Goal: Use online tool/utility: Utilize a website feature to perform a specific function

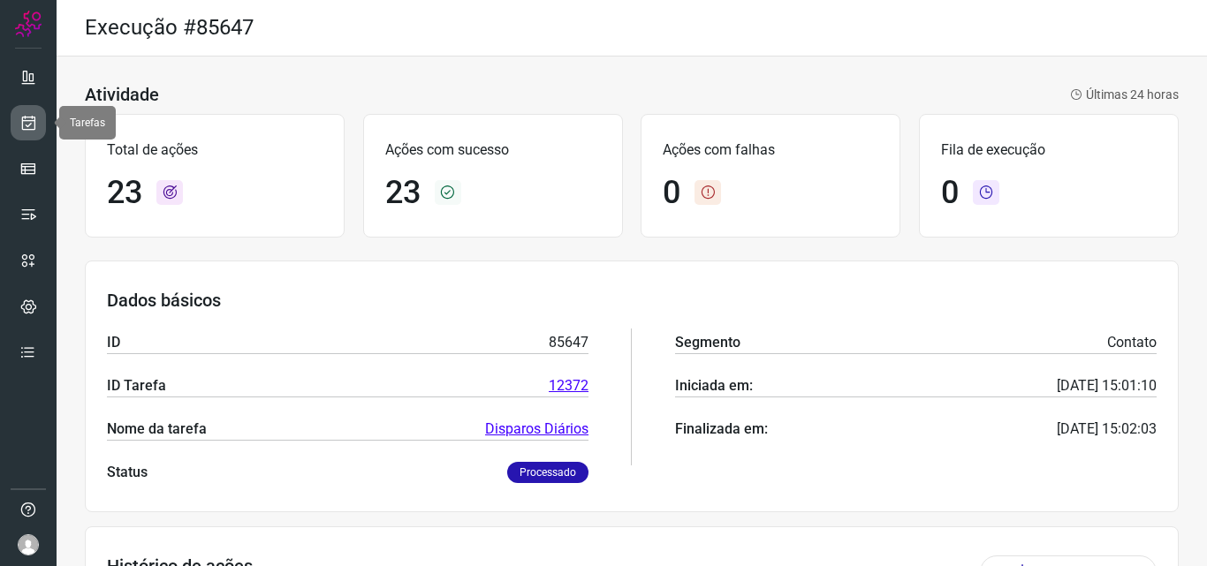
click at [40, 129] on link at bounding box center [28, 122] width 35 height 35
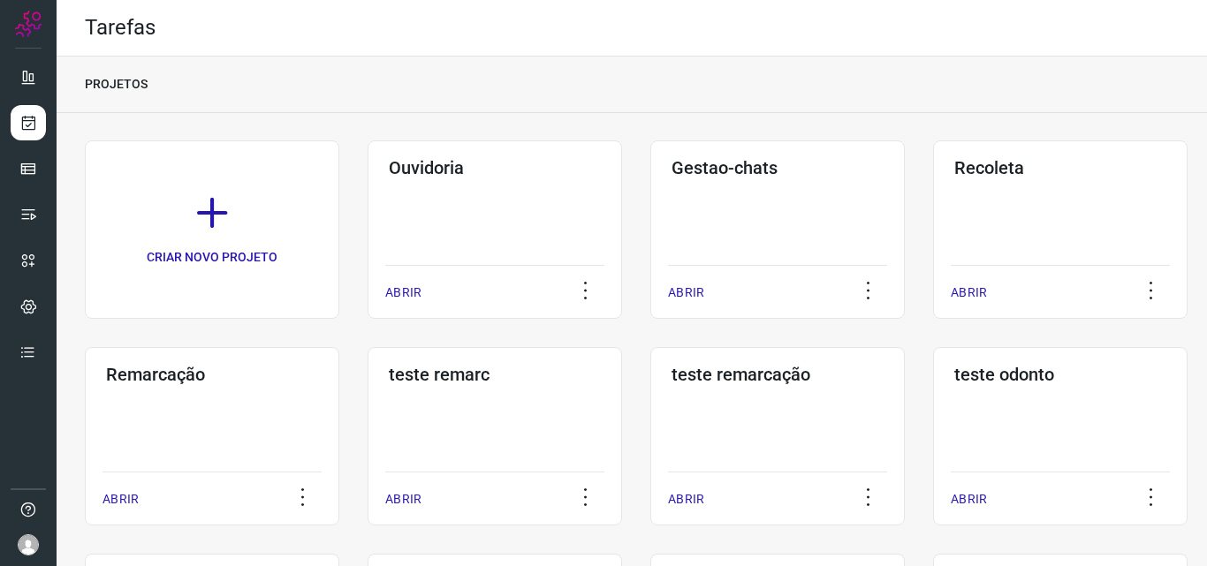
click at [289, 415] on div "Remarcação ABRIR" at bounding box center [212, 436] width 254 height 178
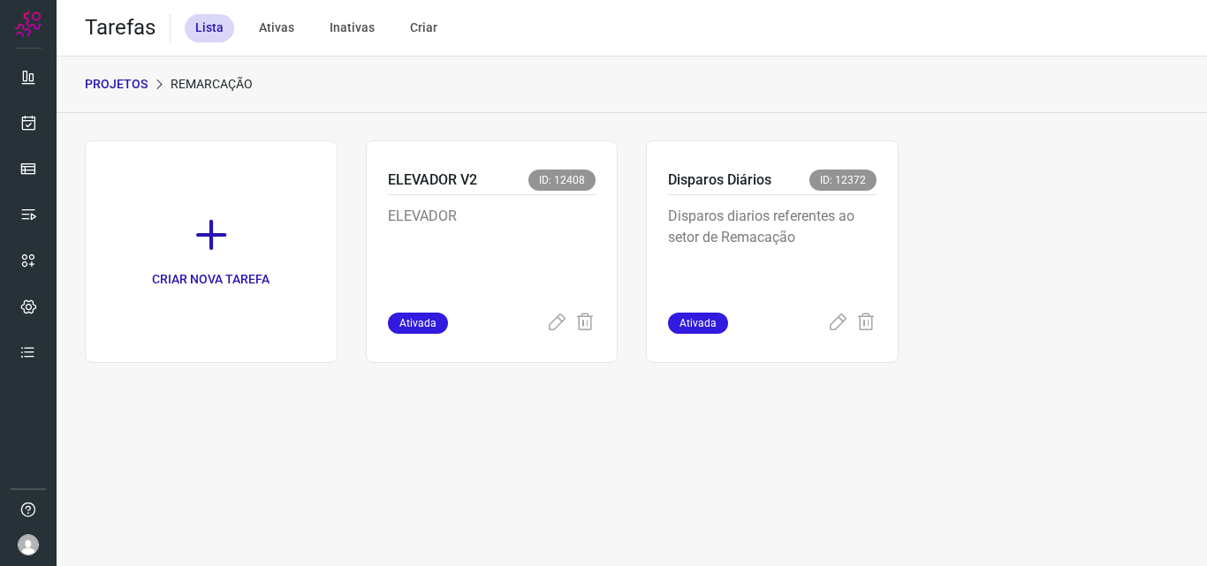
click at [849, 246] on p "Disparos diarios referentes ao setor de Remacação" at bounding box center [772, 250] width 208 height 88
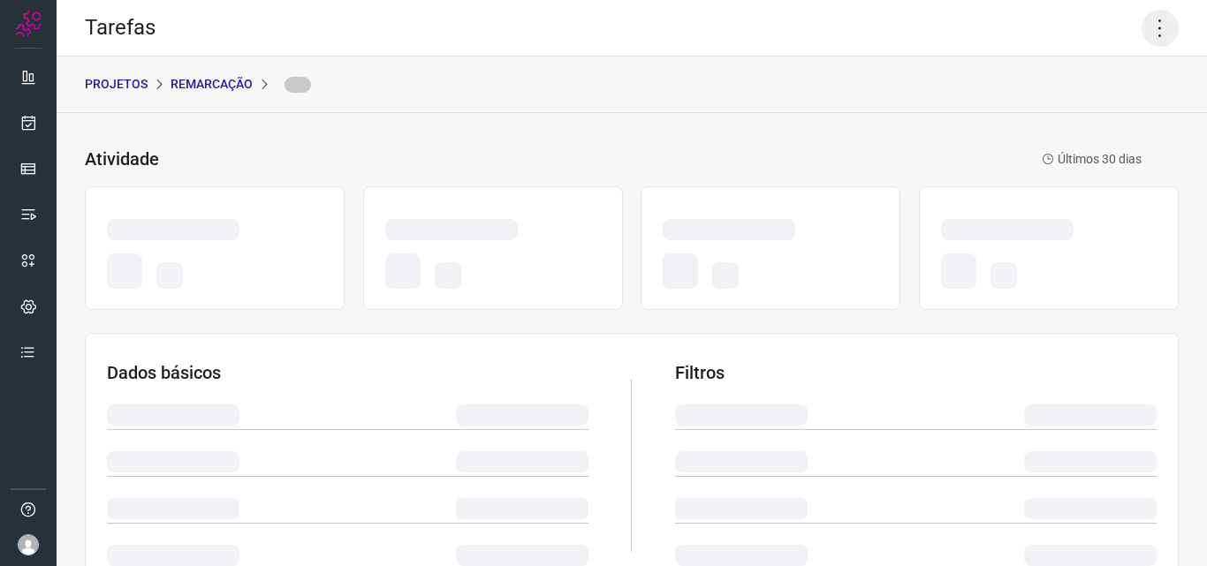
click at [1157, 19] on icon at bounding box center [1159, 28] width 37 height 37
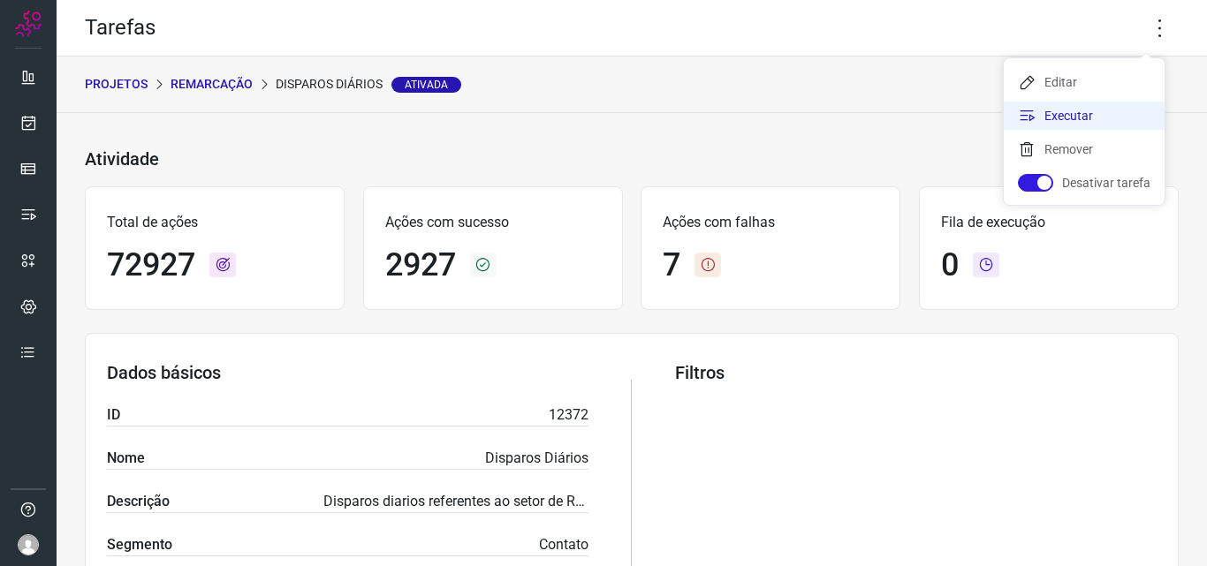
click at [1087, 110] on li "Executar" at bounding box center [1084, 116] width 161 height 28
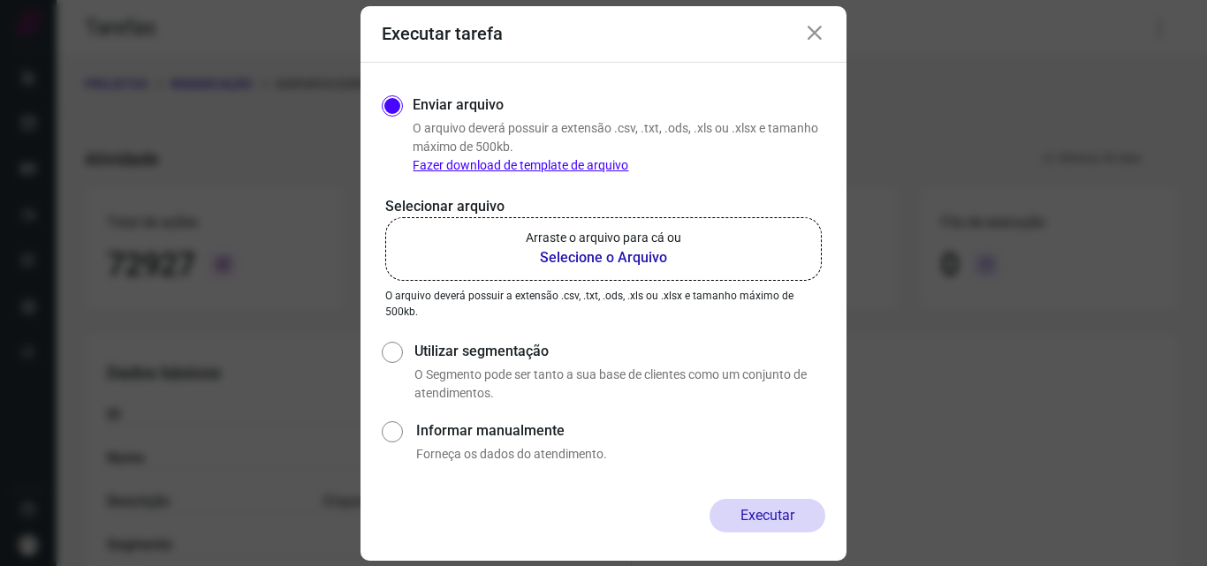
click at [710, 235] on label "Arraste o arquivo para cá ou Selecione o Arquivo" at bounding box center [603, 249] width 436 height 64
click at [0, 0] on input "Arraste o arquivo para cá ou Selecione o Arquivo" at bounding box center [0, 0] width 0 height 0
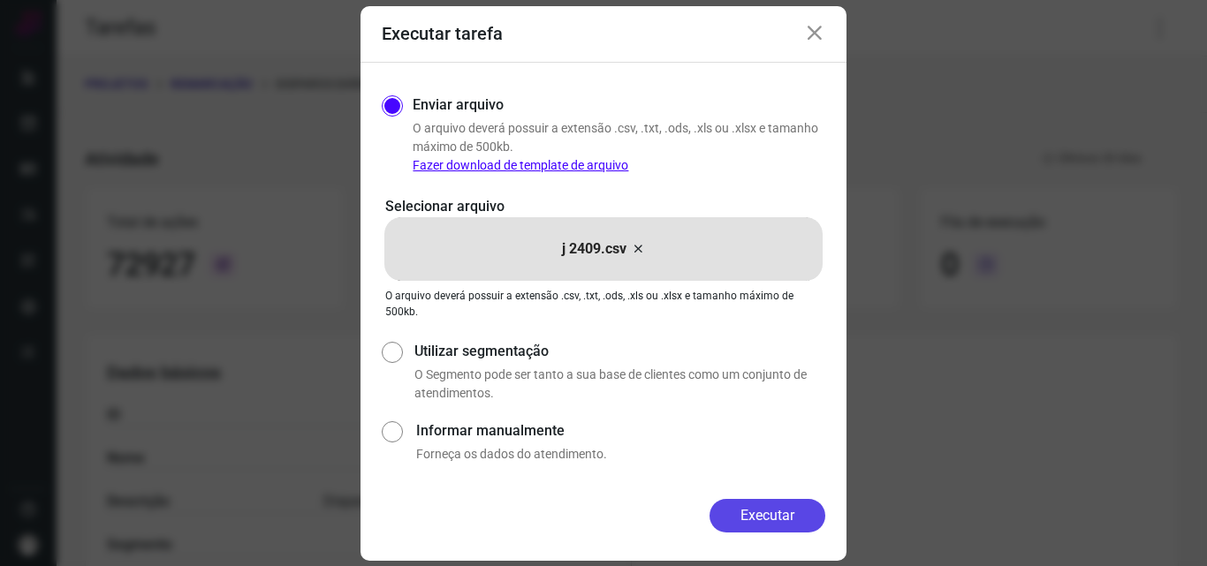
click at [762, 532] on button "Executar" at bounding box center [767, 516] width 116 height 34
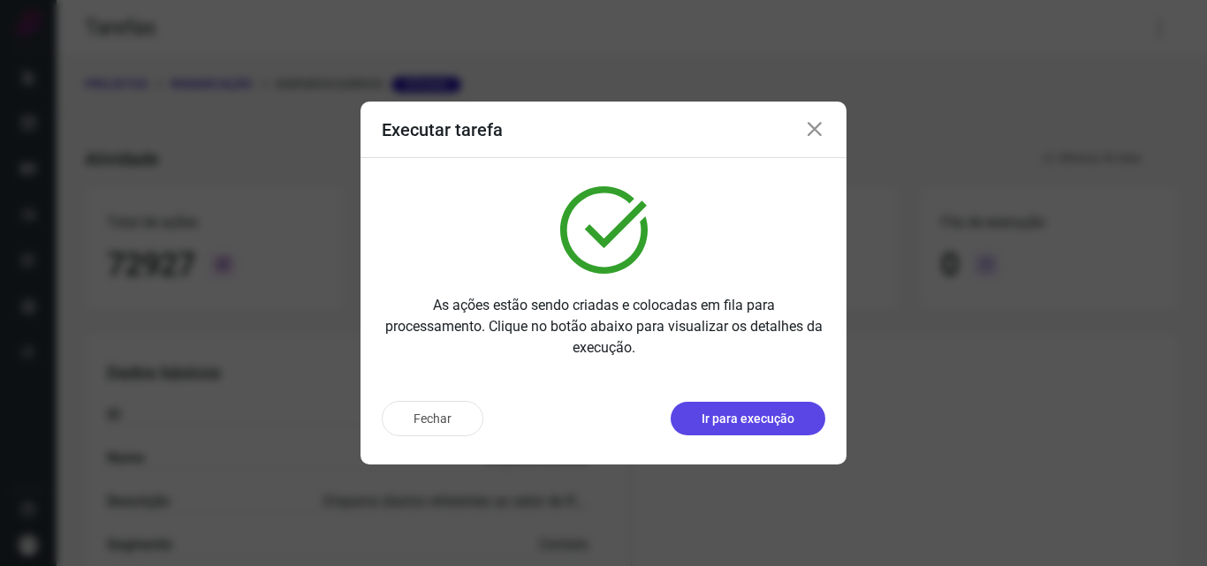
click at [771, 414] on p "Ir para execução" at bounding box center [747, 419] width 93 height 19
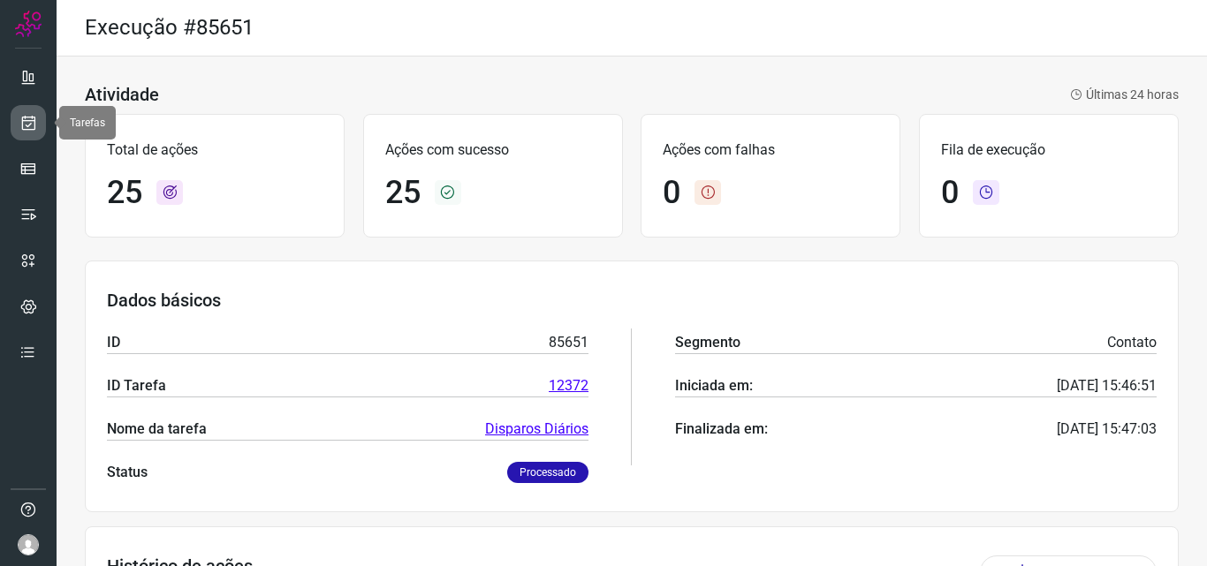
click at [25, 117] on icon at bounding box center [28, 123] width 19 height 18
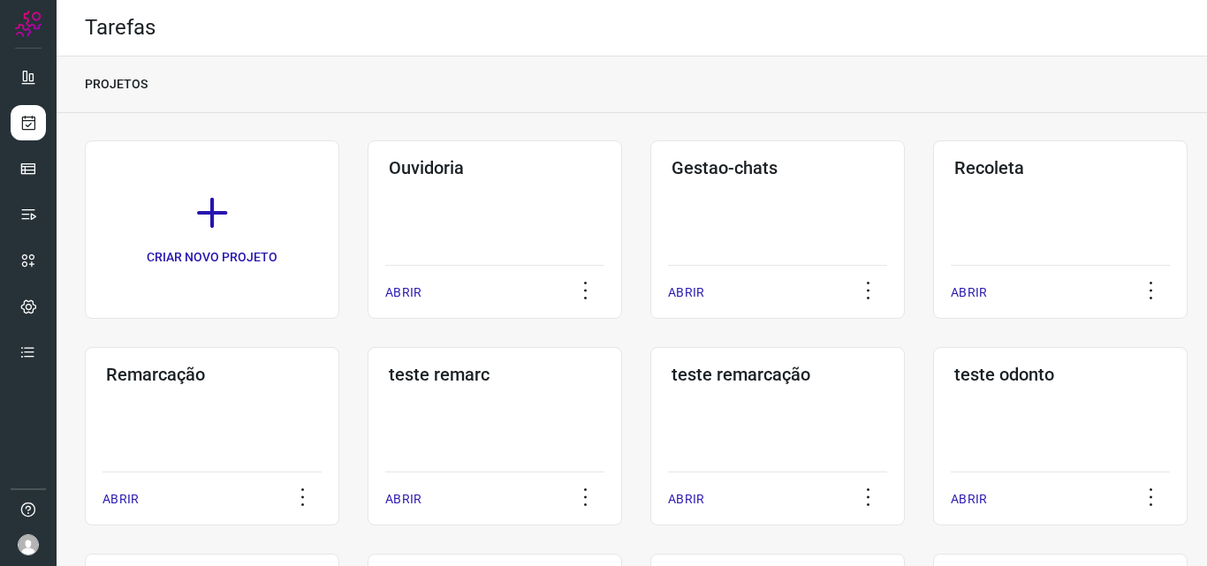
click at [208, 383] on h3 "Remarcação" at bounding box center [212, 374] width 212 height 21
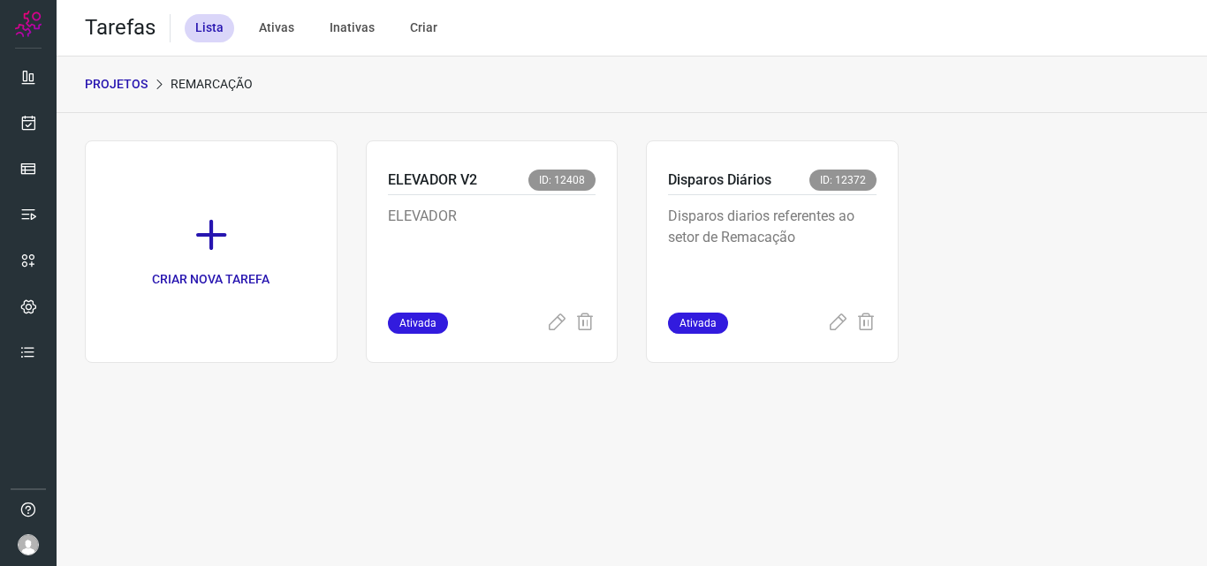
click at [794, 183] on div "Disparos Diários ID: 12372" at bounding box center [772, 183] width 208 height 26
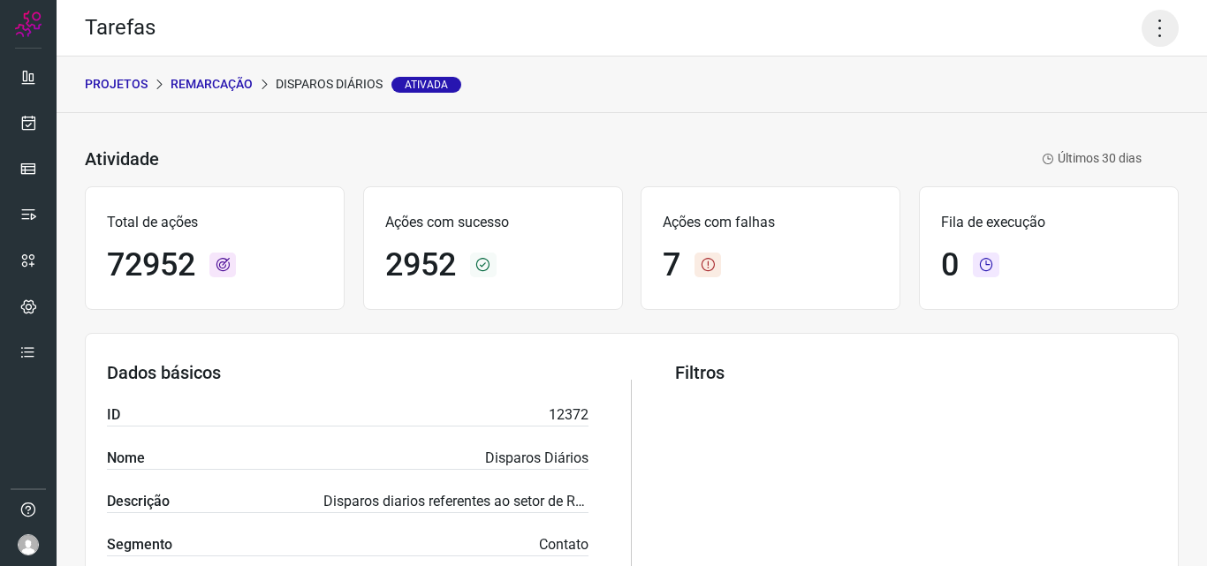
click at [1141, 22] on icon at bounding box center [1159, 28] width 37 height 37
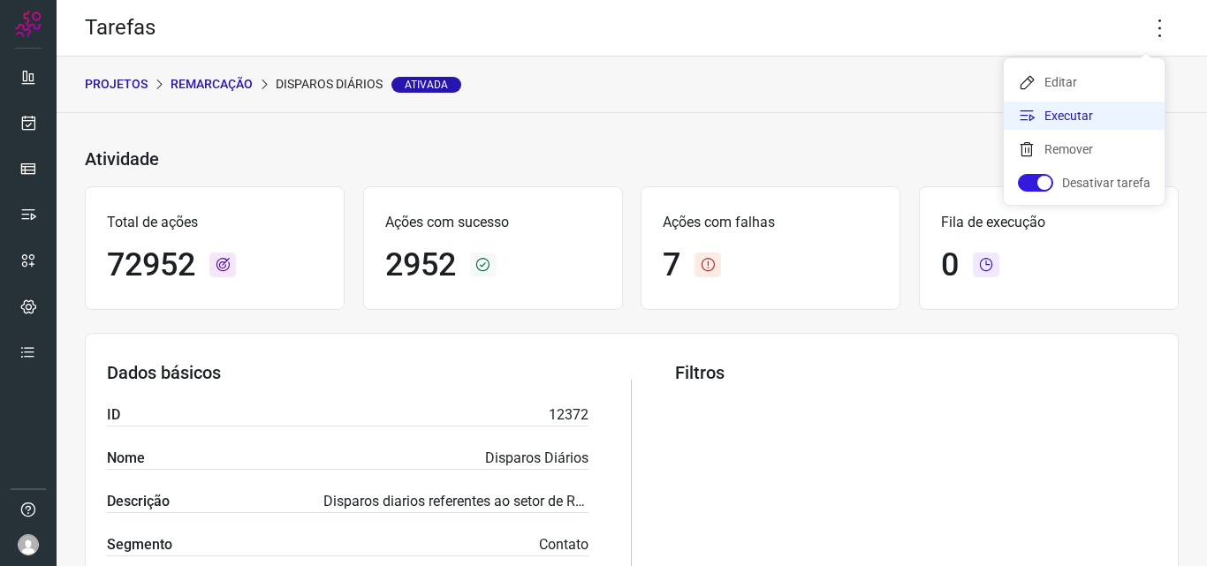
click at [1089, 104] on li "Executar" at bounding box center [1084, 116] width 161 height 28
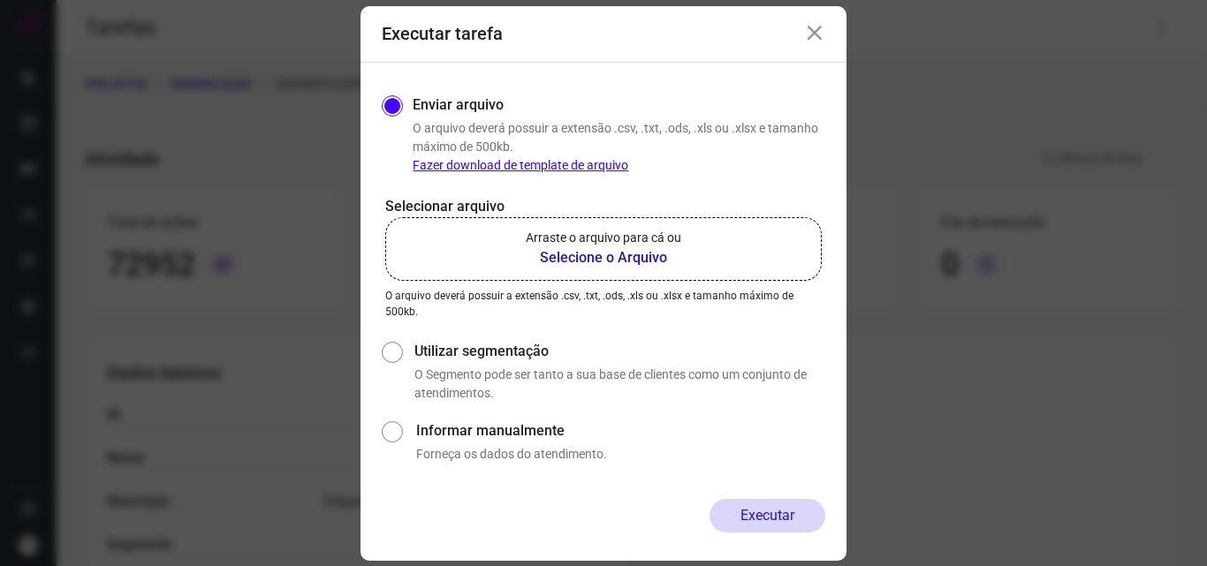
click at [675, 241] on p "Arraste o arquivo para cá ou" at bounding box center [603, 238] width 155 height 19
click at [0, 0] on input "Arraste o arquivo para cá ou Selecione o Arquivo" at bounding box center [0, 0] width 0 height 0
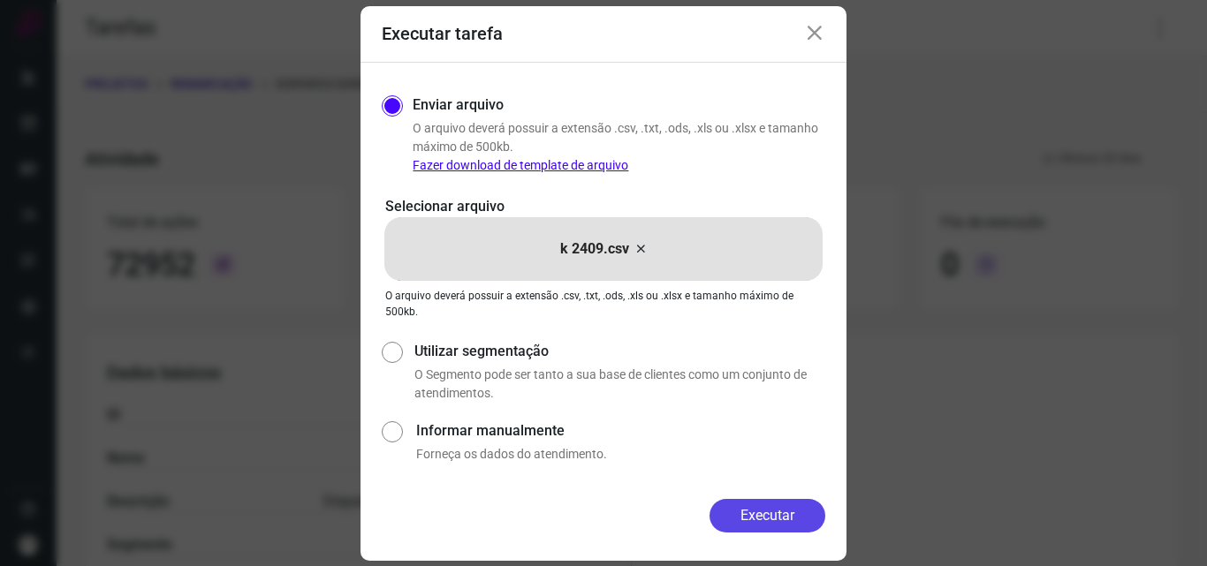
click at [784, 513] on button "Executar" at bounding box center [767, 516] width 116 height 34
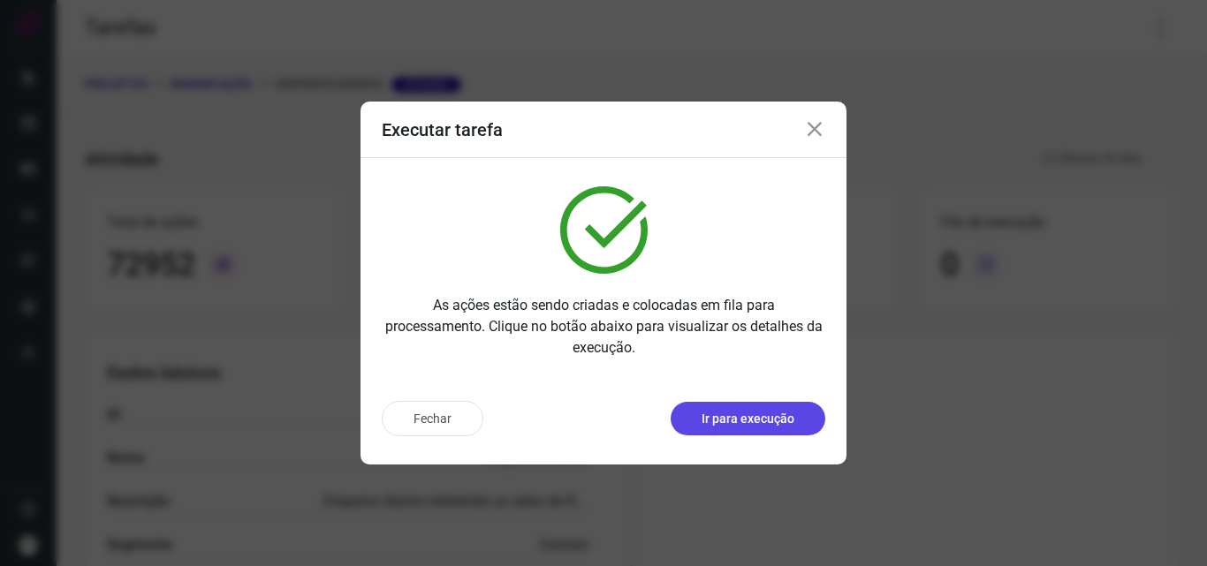
click at [758, 423] on p "Ir para execução" at bounding box center [747, 419] width 93 height 19
